Goal: Transaction & Acquisition: Purchase product/service

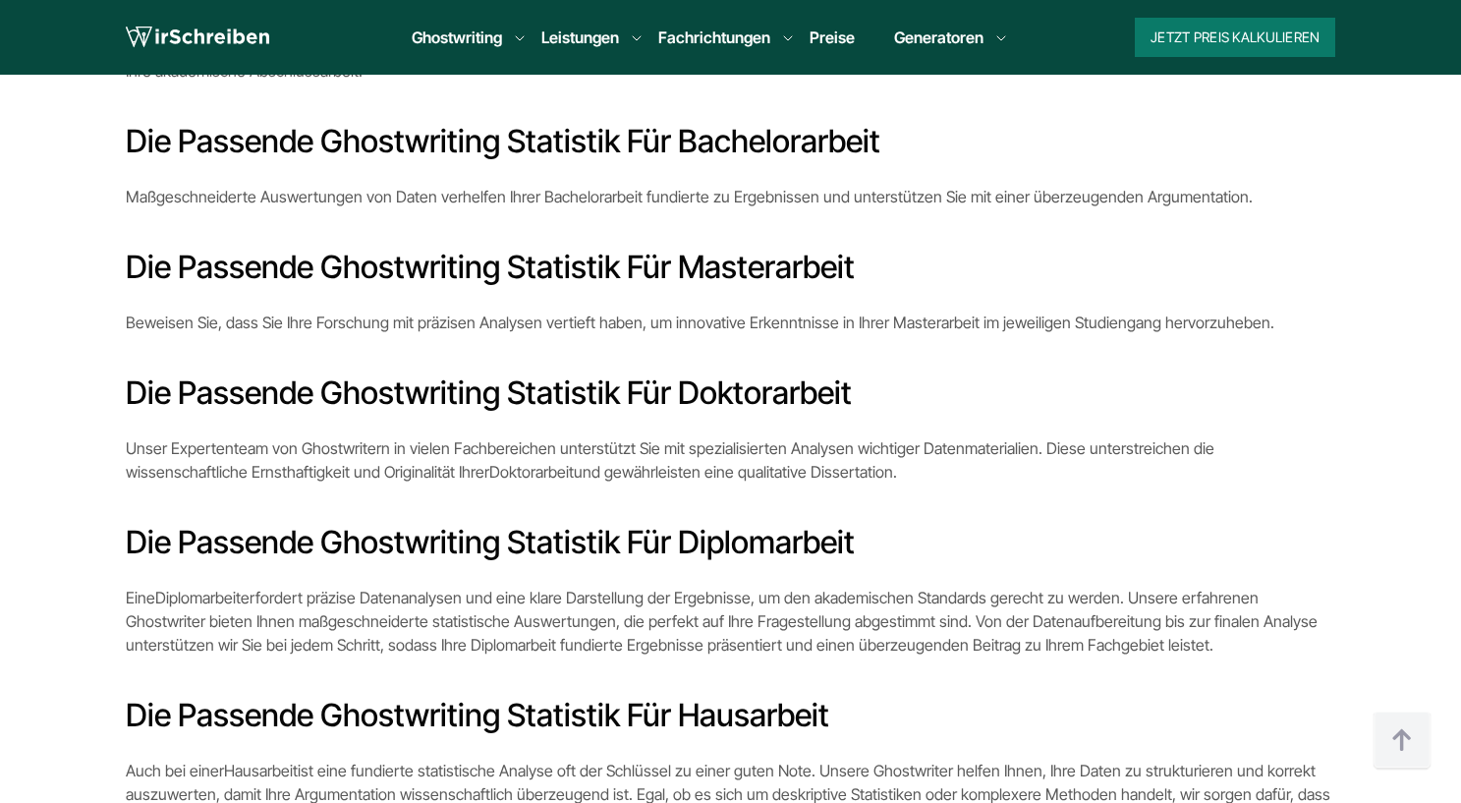
scroll to position [2456, 0]
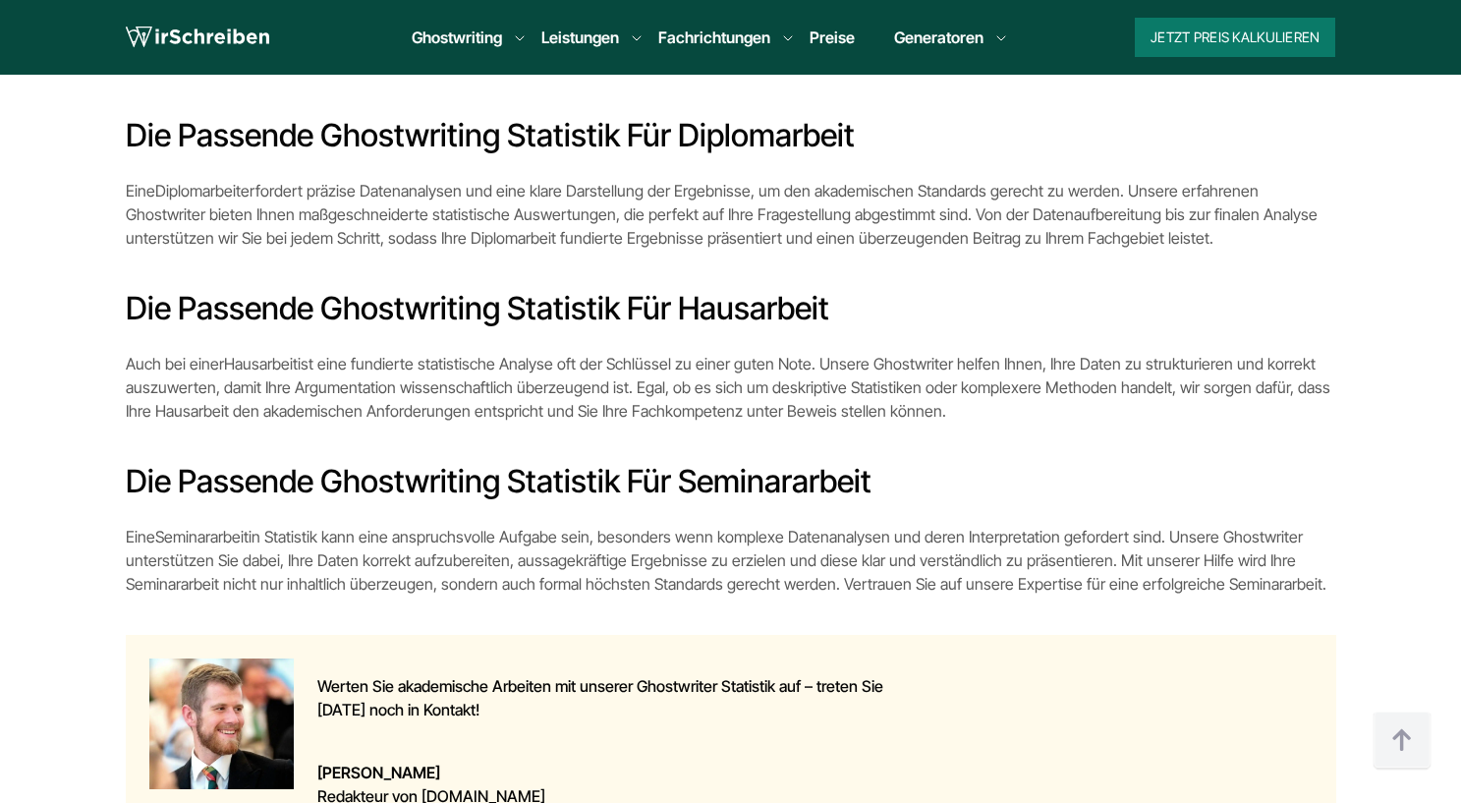
click at [844, 20] on div "Jetzt Preis kalkulieren 9:00 - 18:00 Mo.-So. [PHONE_NUMBER] Über uns So funktio…" at bounding box center [701, 37] width 611 height 39
click at [832, 32] on link "Preise" at bounding box center [832, 38] width 45 height 20
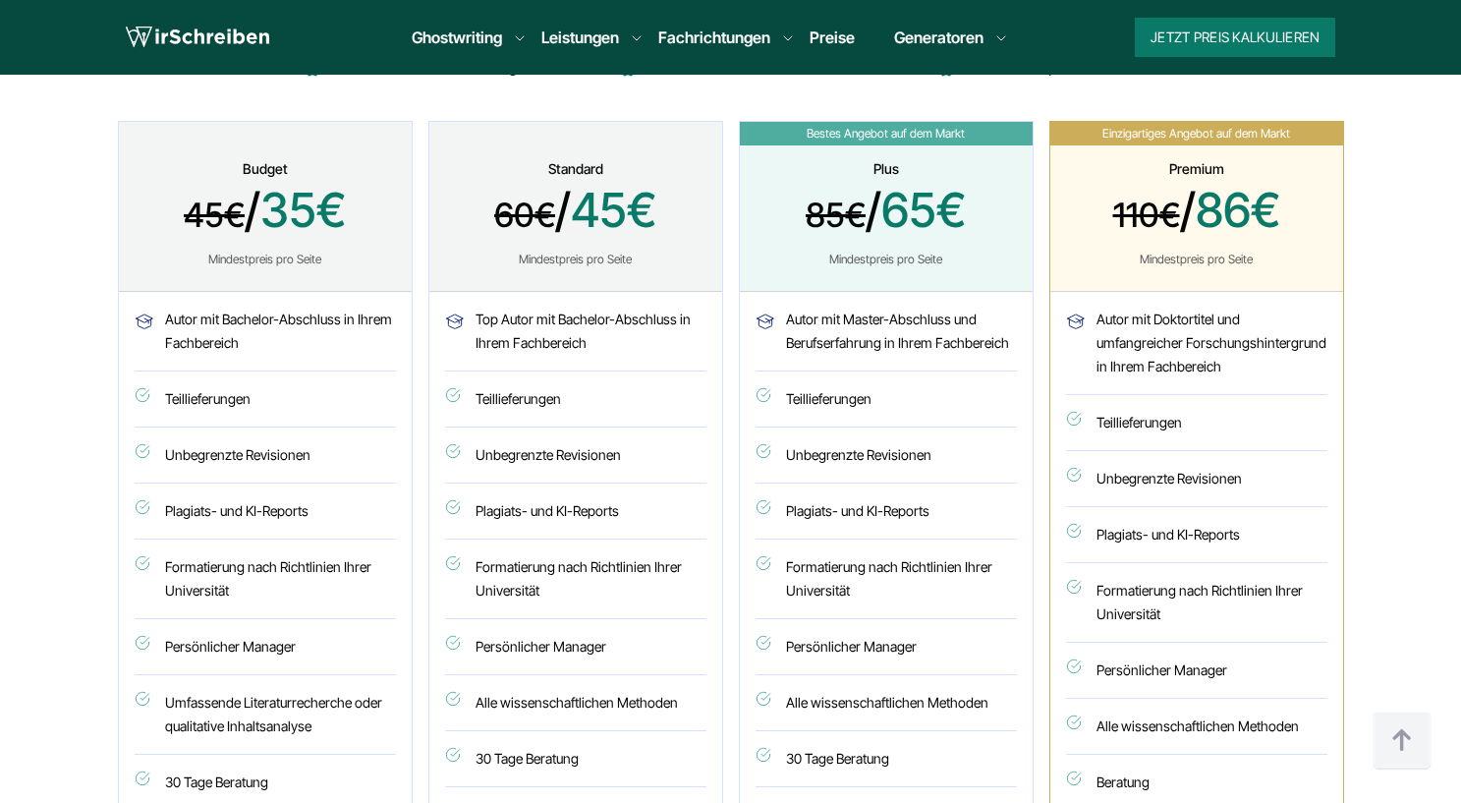
scroll to position [982, 0]
click at [960, 335] on div "Autor mit Master-Abschluss und Berufserfahrung in Ihrem Fachbereich Teillieferu…" at bounding box center [886, 700] width 293 height 818
click at [958, 335] on li "Autor mit Master-Abschluss und Berufserfahrung in Ihrem Fachbereich" at bounding box center [885, 339] width 261 height 64
click at [958, 334] on li "Autor mit Master-Abschluss und Berufserfahrung in Ihrem Fachbereich" at bounding box center [885, 339] width 261 height 64
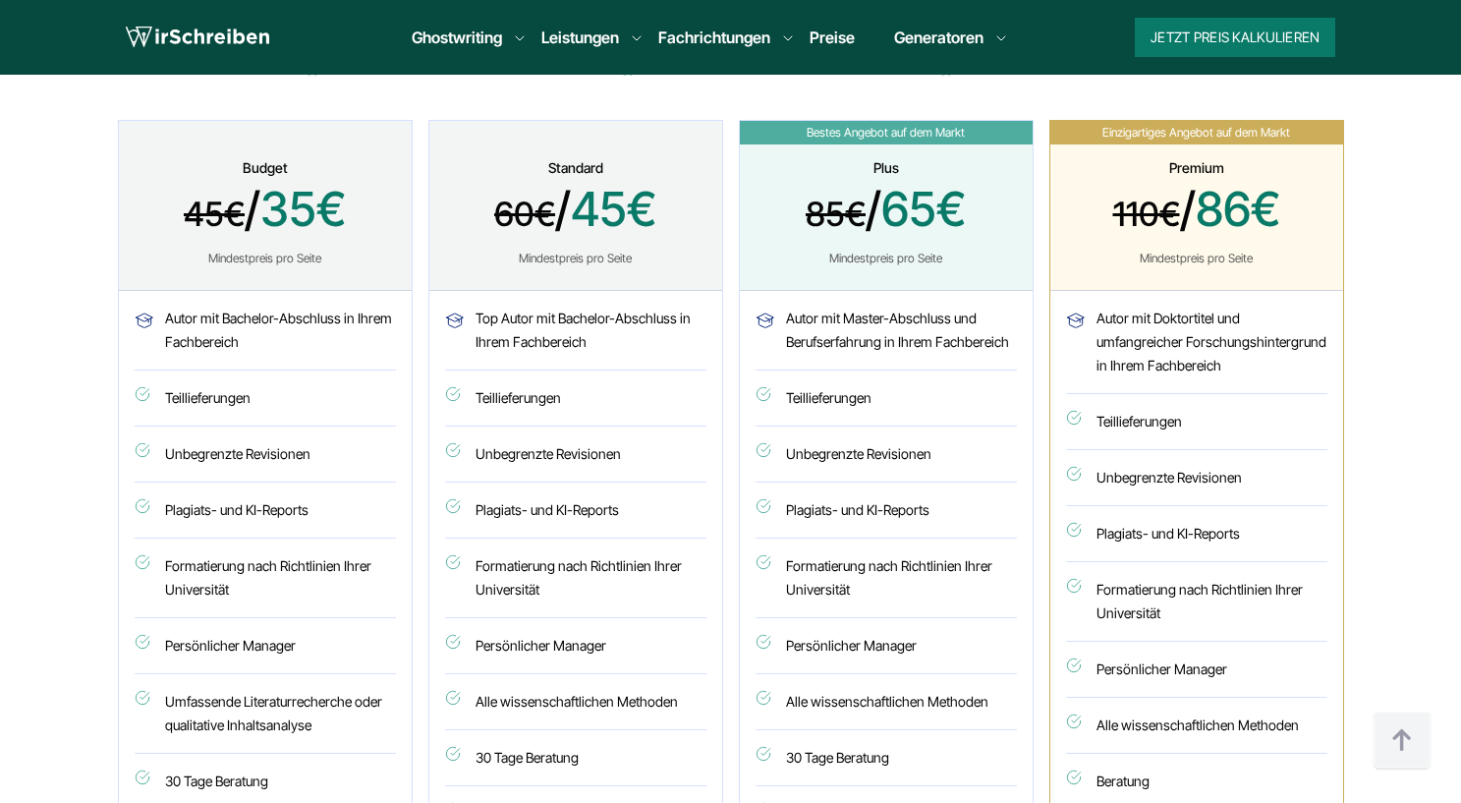
click at [958, 334] on li "Autor mit Master-Abschluss und Berufserfahrung in Ihrem Fachbereich" at bounding box center [885, 339] width 261 height 64
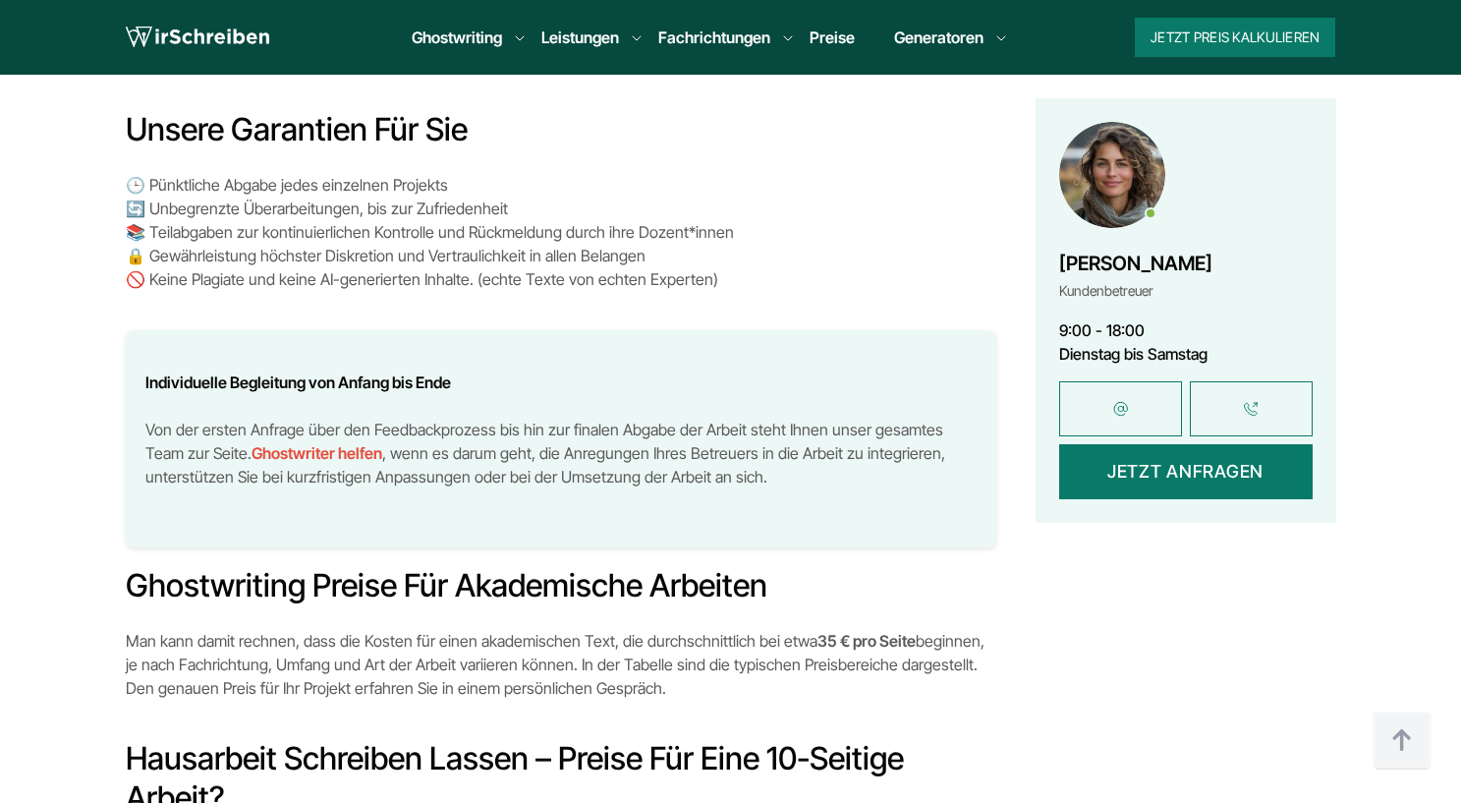
scroll to position [5010, 0]
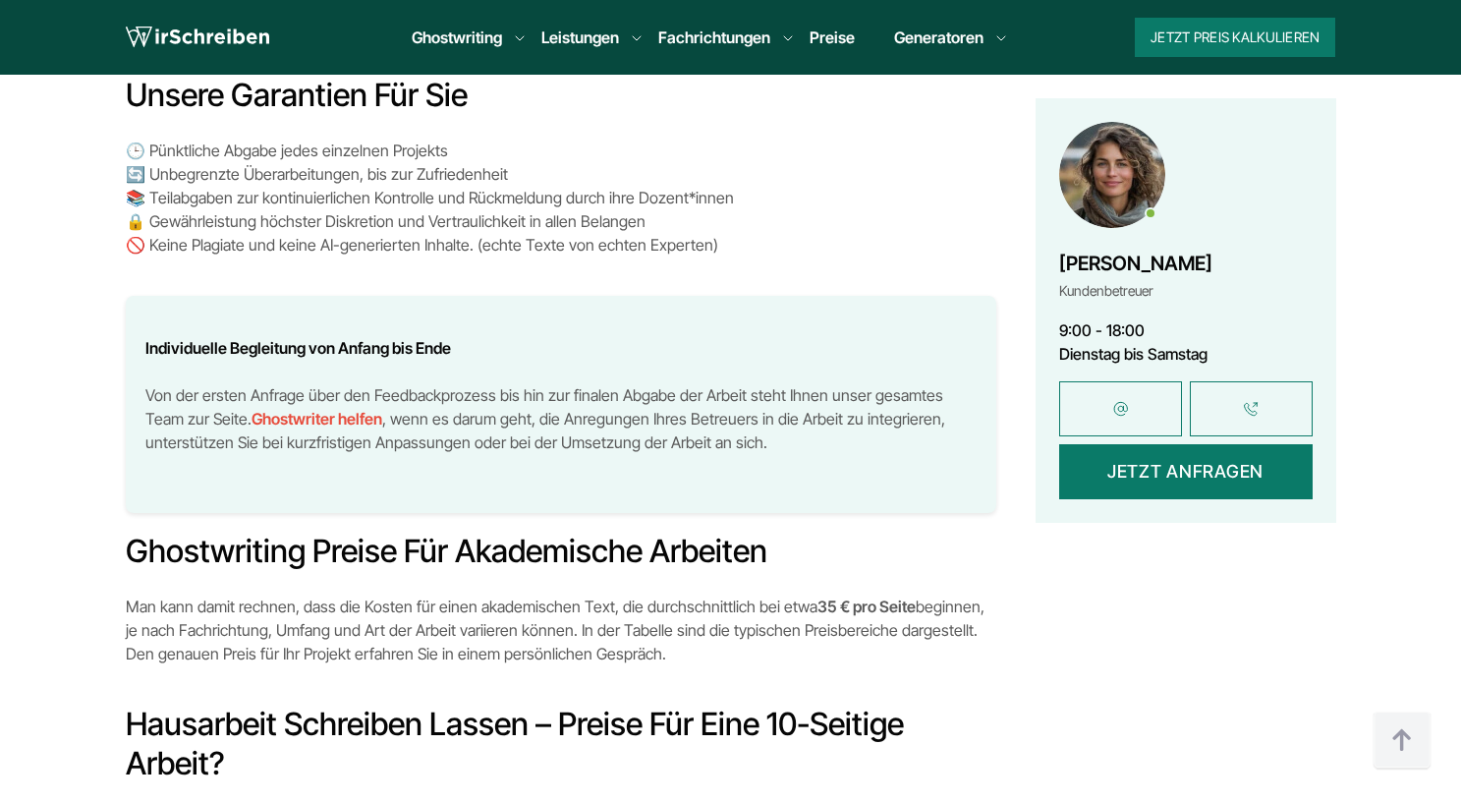
click at [306, 147] on p "🕒 Pünktliche Abgabe jedes einzelnen Projekts 🔄 Unbegrenzte Überarbeitungen, bis…" at bounding box center [561, 198] width 870 height 118
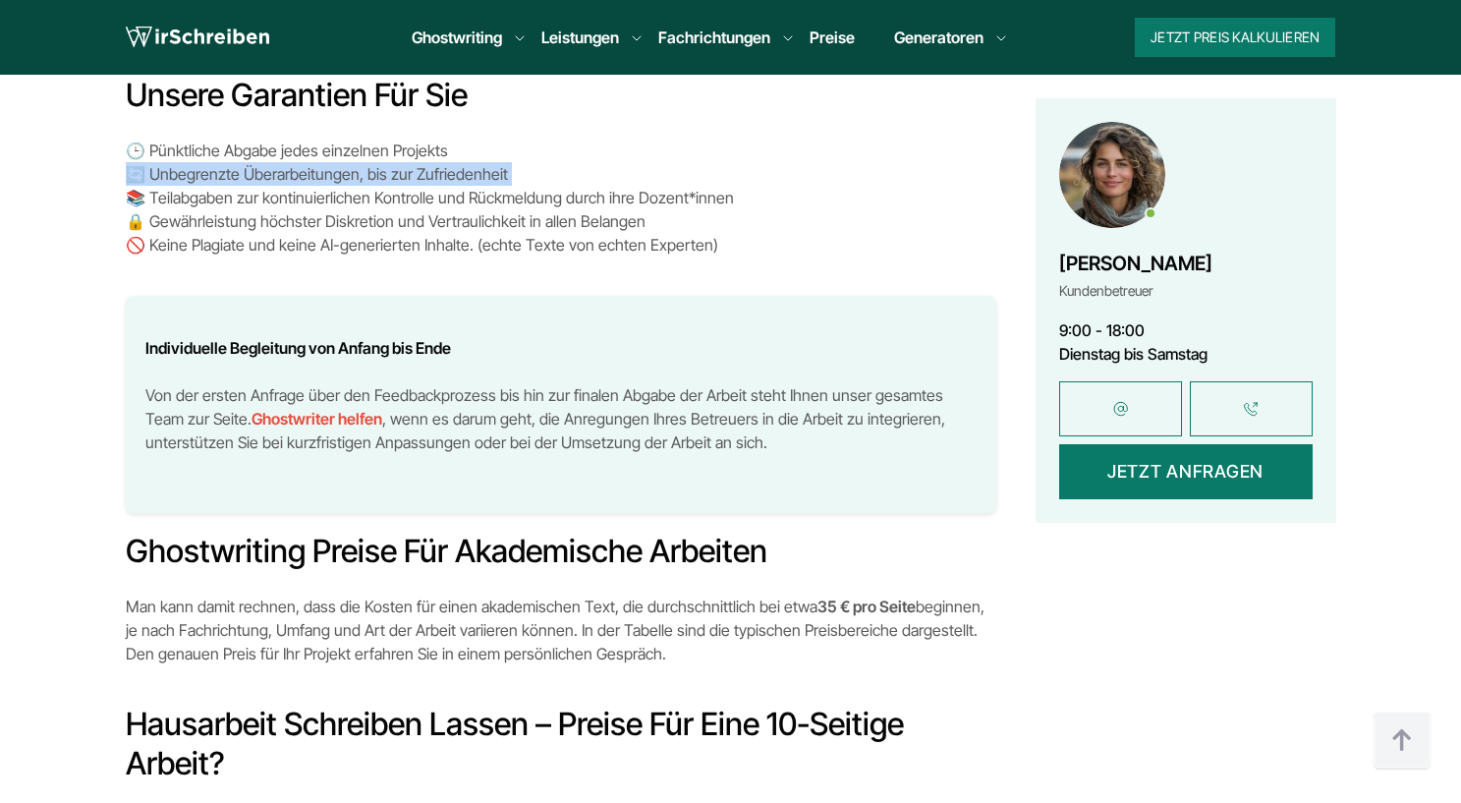
click at [306, 147] on p "🕒 Pünktliche Abgabe jedes einzelnen Projekts 🔄 Unbegrenzte Überarbeitungen, bis…" at bounding box center [561, 198] width 870 height 118
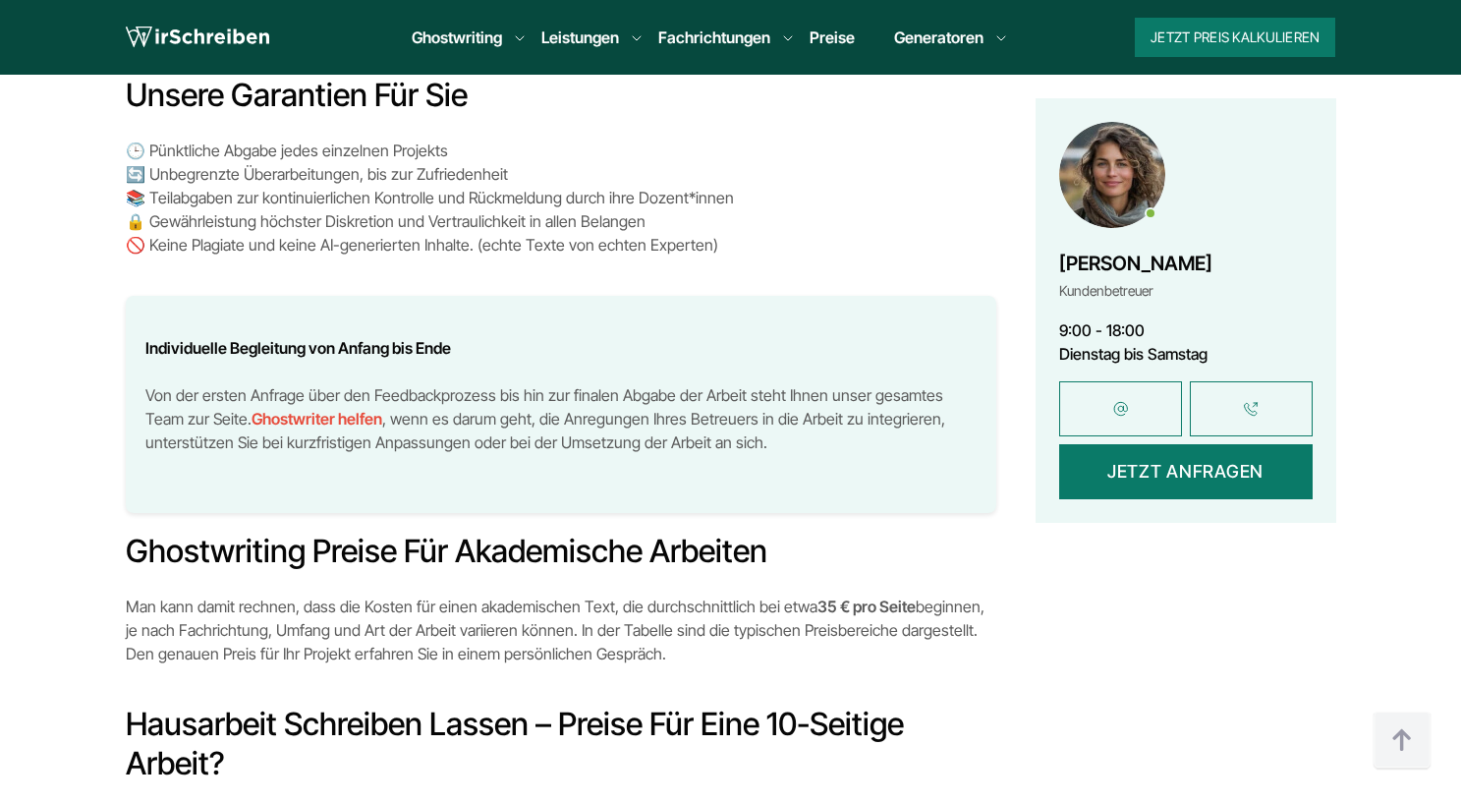
drag, startPoint x: 306, startPoint y: 147, endPoint x: 283, endPoint y: 188, distance: 46.2
click at [283, 188] on p "🕒 Pünktliche Abgabe jedes einzelnen Projekts 🔄 Unbegrenzte Überarbeitungen, bis…" at bounding box center [561, 198] width 870 height 118
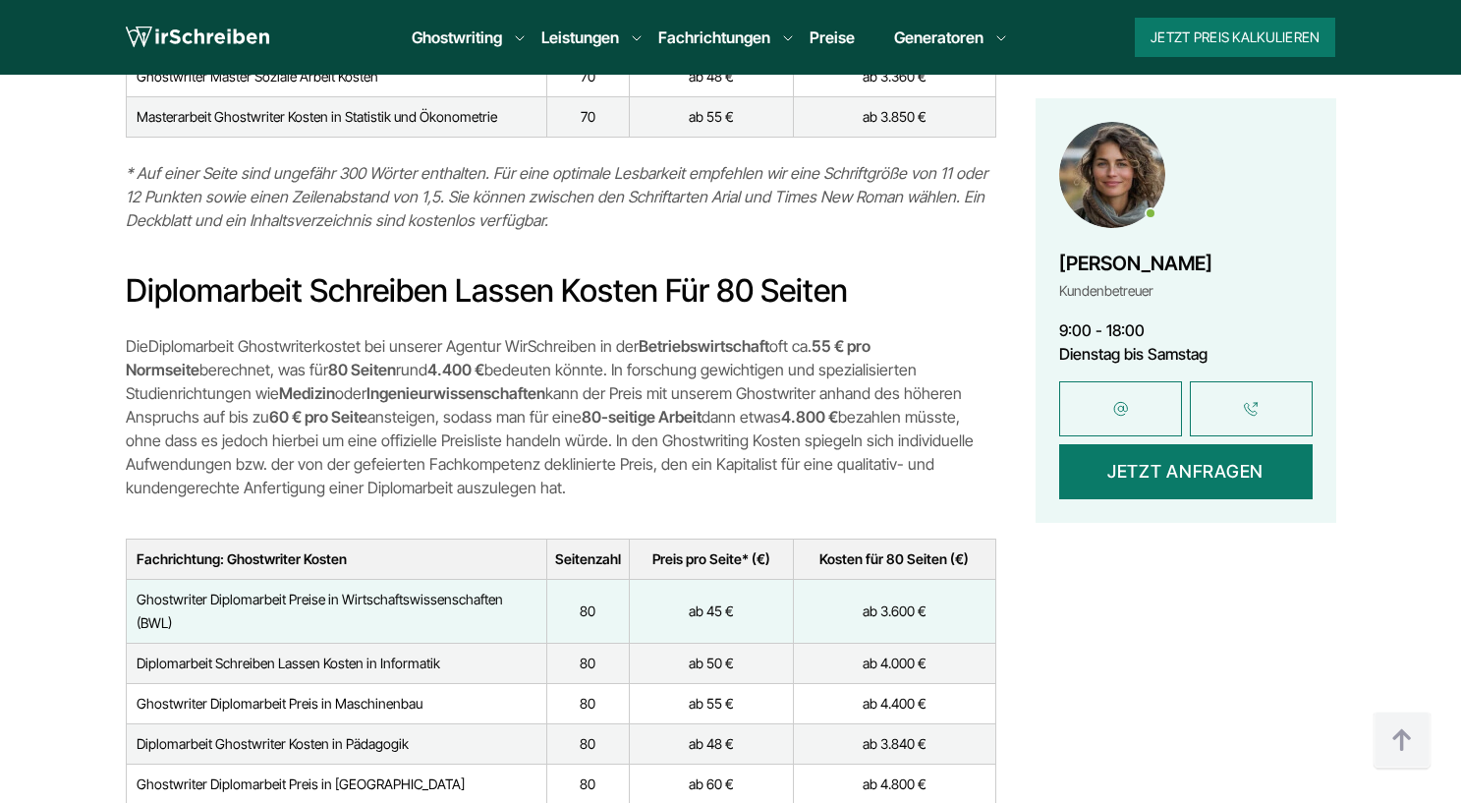
scroll to position [8351, 0]
